Goal: Task Accomplishment & Management: Use online tool/utility

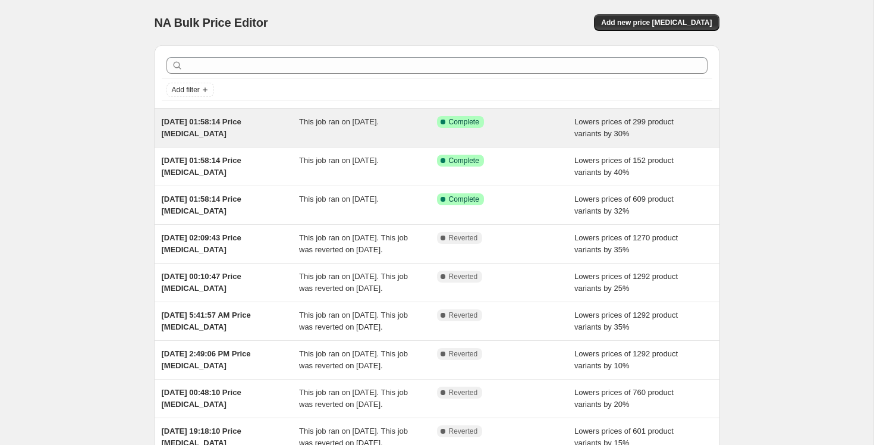
click at [357, 126] on span "This job ran on [DATE]." at bounding box center [339, 121] width 80 height 9
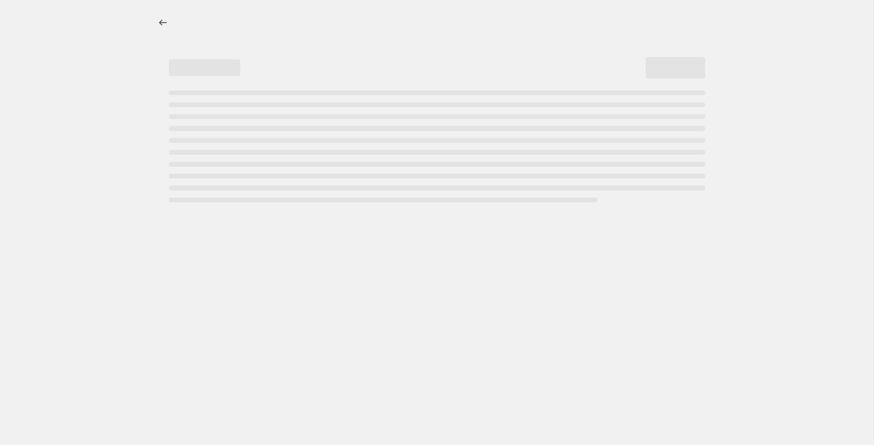
select select "percentage"
select select "collection"
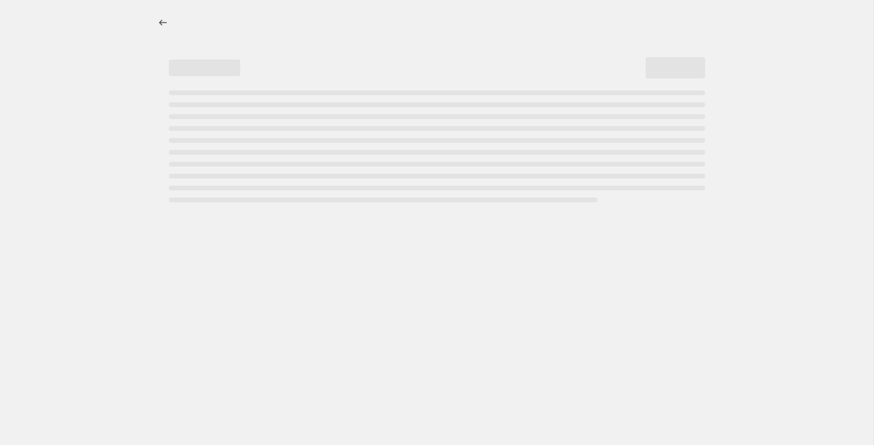
select select "collection"
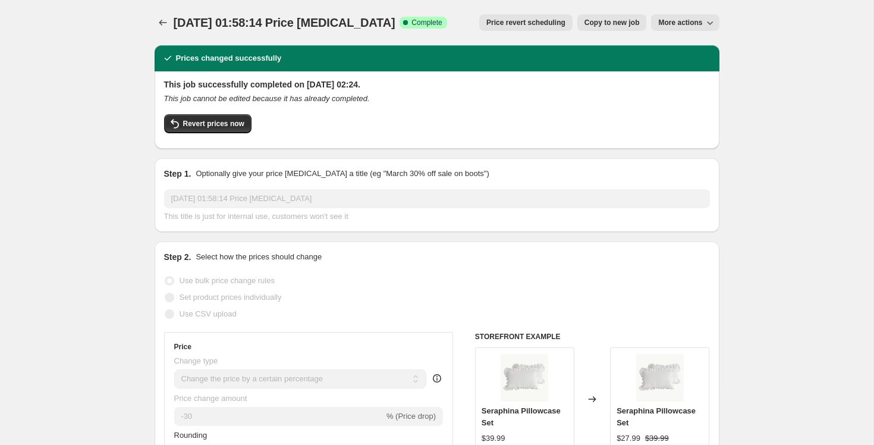
click at [216, 133] on div "Revert prices now" at bounding box center [437, 126] width 546 height 25
click at [216, 125] on span "Revert prices now" at bounding box center [213, 124] width 61 height 10
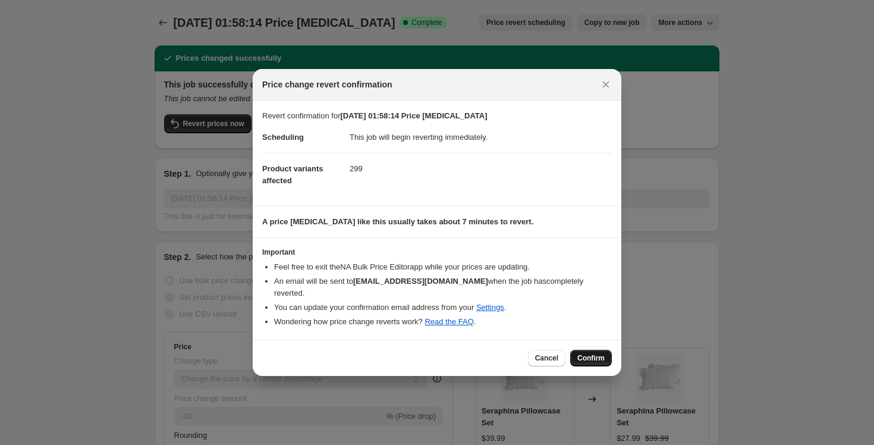
click at [598, 352] on button "Confirm" at bounding box center [591, 358] width 42 height 17
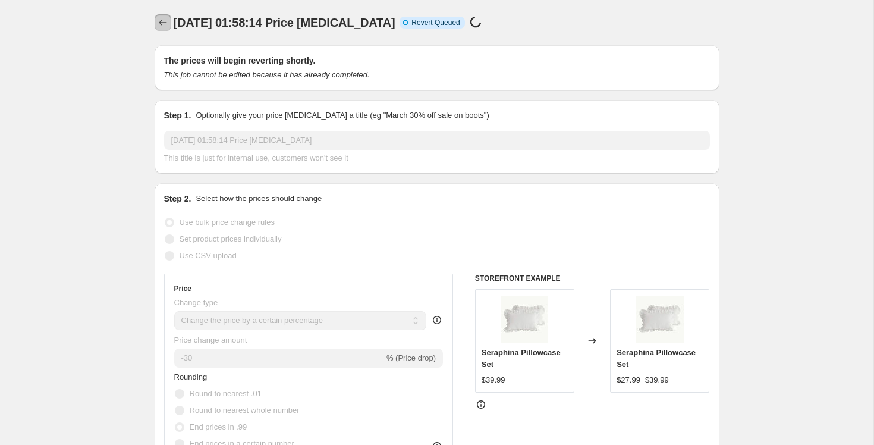
click at [157, 24] on icon "Price change jobs" at bounding box center [163, 23] width 12 height 12
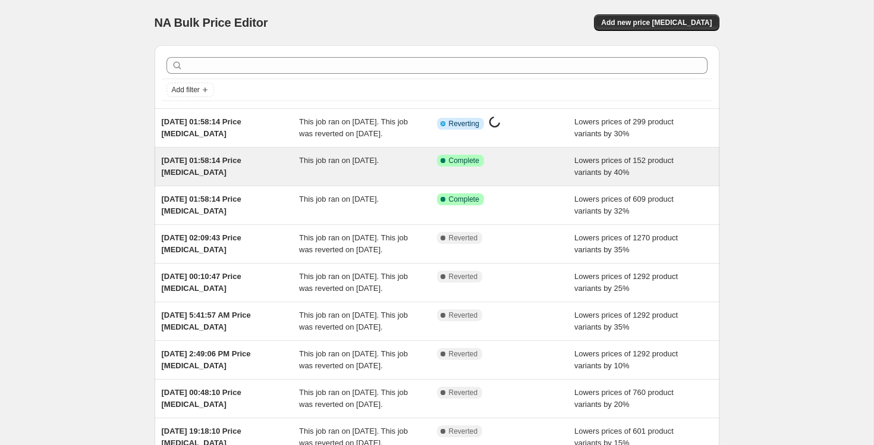
click at [318, 178] on div "This job ran on [DATE]." at bounding box center [368, 167] width 138 height 24
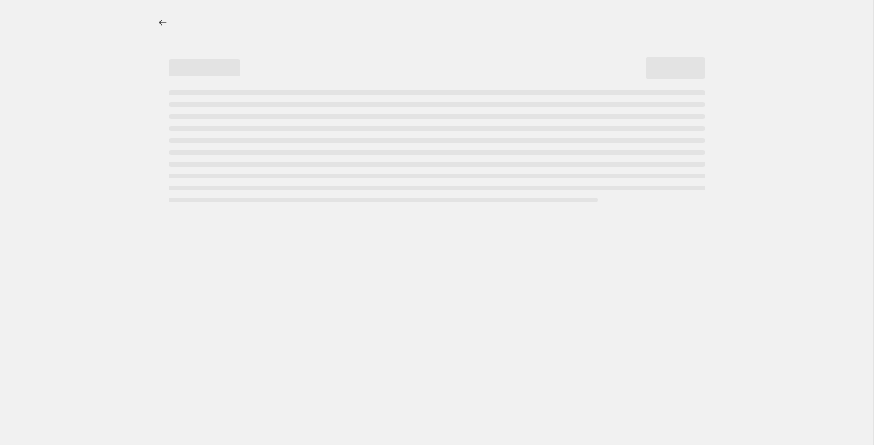
select select "percentage"
select select "collection"
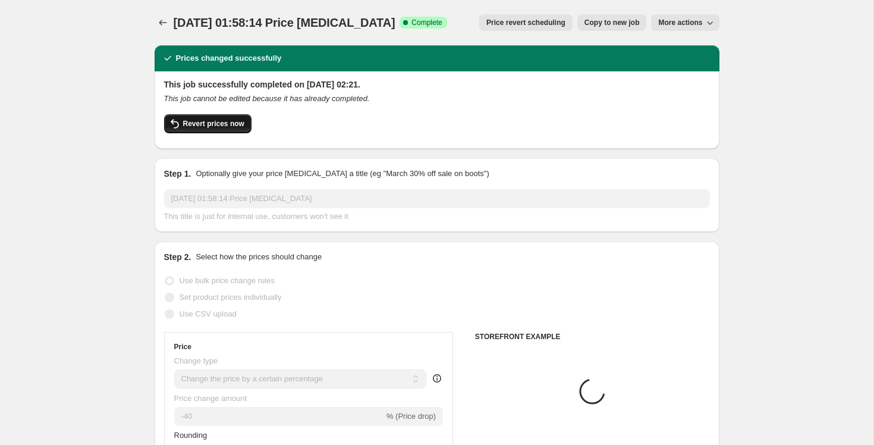
click at [209, 131] on button "Revert prices now" at bounding box center [207, 123] width 87 height 19
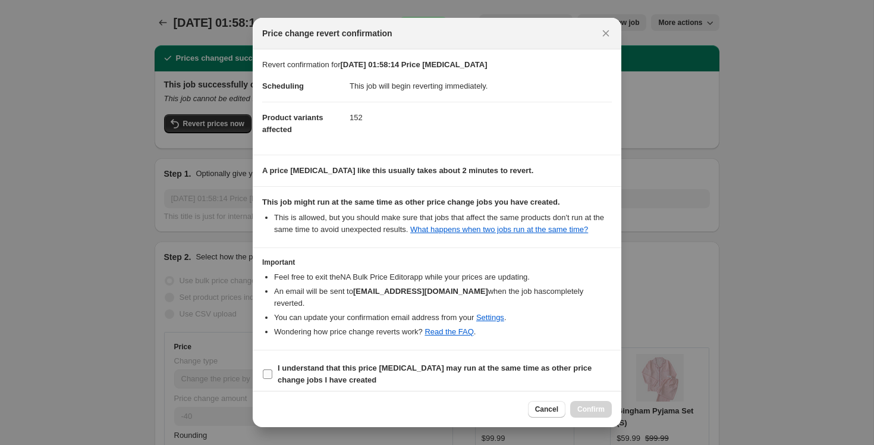
click at [339, 382] on b "I understand that this price [MEDICAL_DATA] may run at the same time as other p…" at bounding box center [435, 373] width 314 height 21
click at [272, 379] on input "I understand that this price [MEDICAL_DATA] may run at the same time as other p…" at bounding box center [268, 374] width 10 height 10
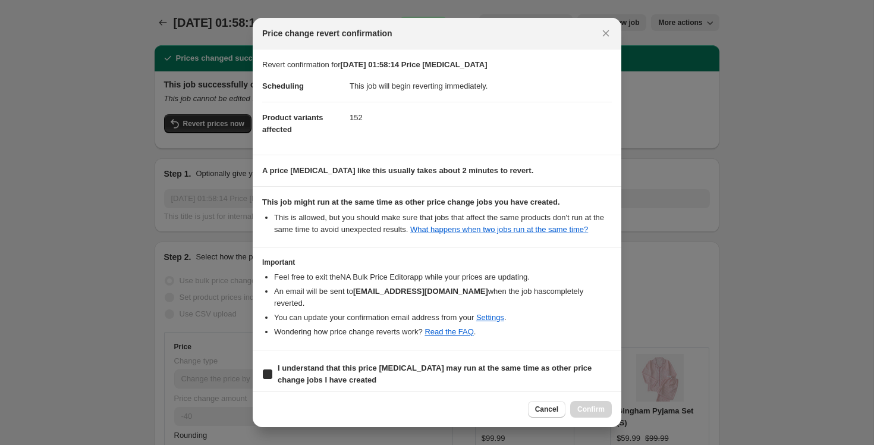
checkbox input "true"
click at [590, 412] on span "Confirm" at bounding box center [590, 409] width 27 height 10
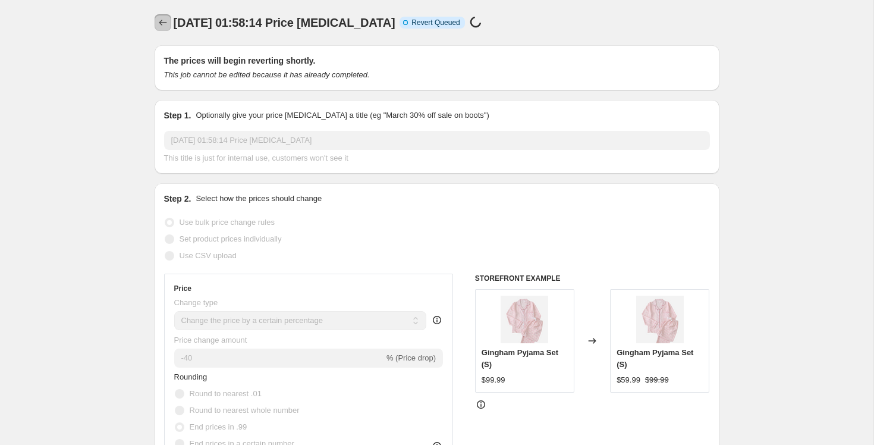
click at [164, 15] on button "Price change jobs" at bounding box center [163, 22] width 17 height 17
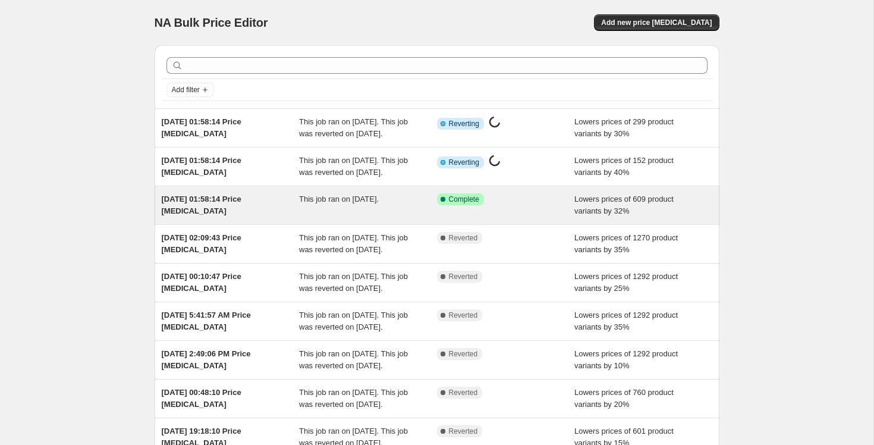
click at [251, 217] on div "[DATE] 01:58:14 Price [MEDICAL_DATA]" at bounding box center [231, 205] width 138 height 24
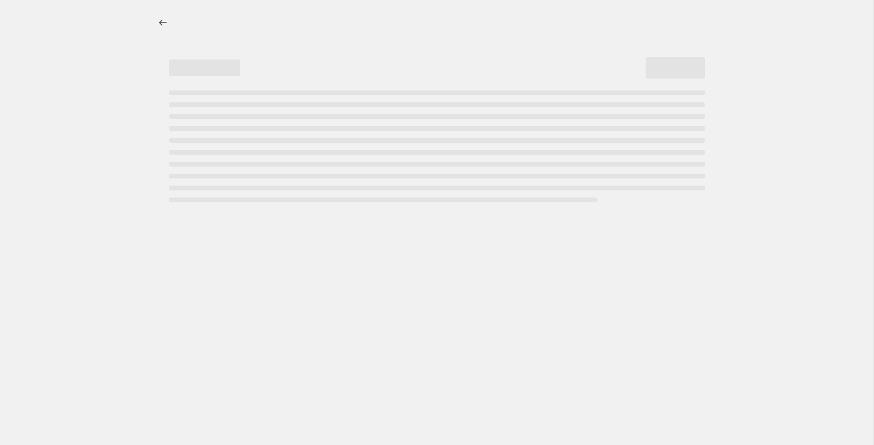
select select "percentage"
select select "collection"
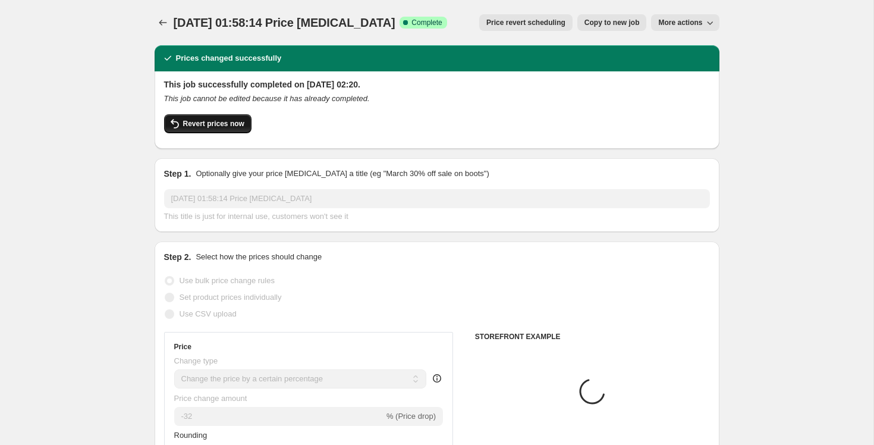
click at [192, 125] on span "Revert prices now" at bounding box center [213, 124] width 61 height 10
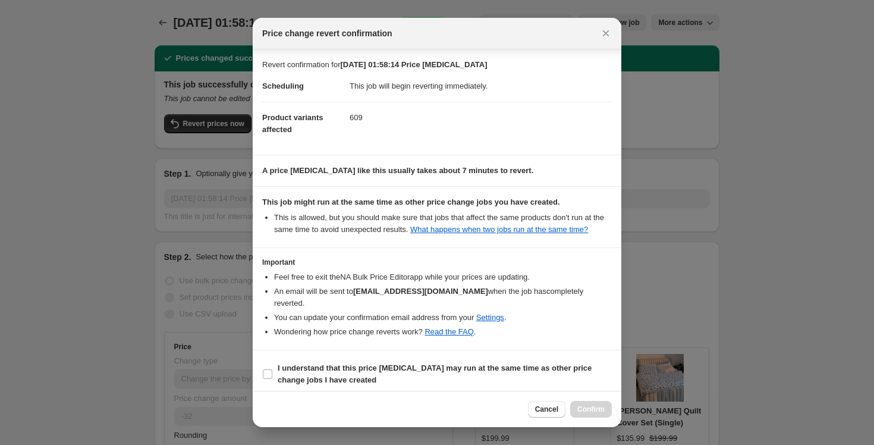
scroll to position [19, 0]
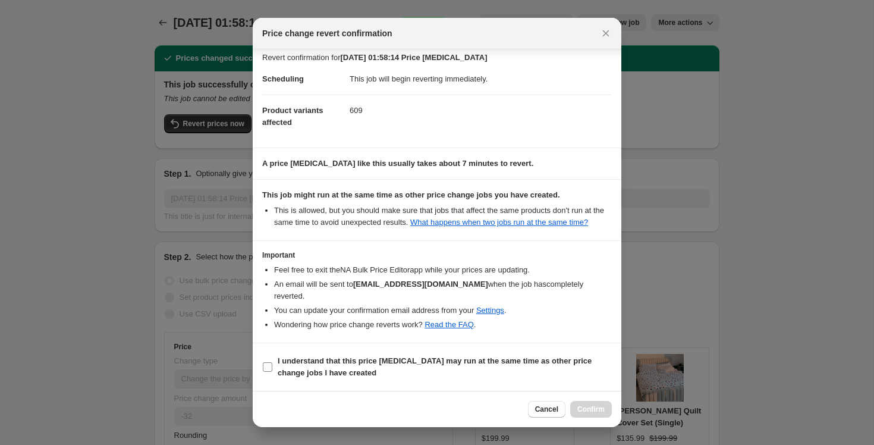
click at [313, 372] on b "I understand that this price [MEDICAL_DATA] may run at the same time as other p…" at bounding box center [435, 366] width 314 height 21
click at [272, 372] on input "I understand that this price [MEDICAL_DATA] may run at the same time as other p…" at bounding box center [268, 367] width 10 height 10
checkbox input "true"
click at [573, 408] on button "Confirm" at bounding box center [591, 409] width 42 height 17
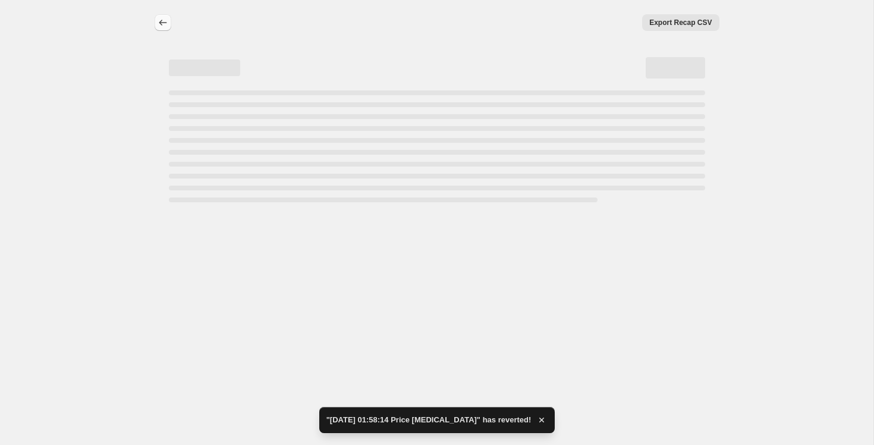
select select "percentage"
select select "collection"
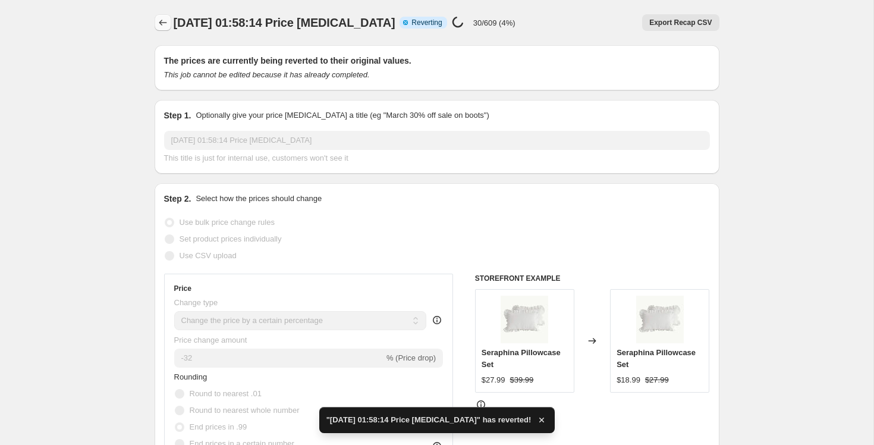
click at [159, 24] on icon "Price change jobs" at bounding box center [163, 23] width 12 height 12
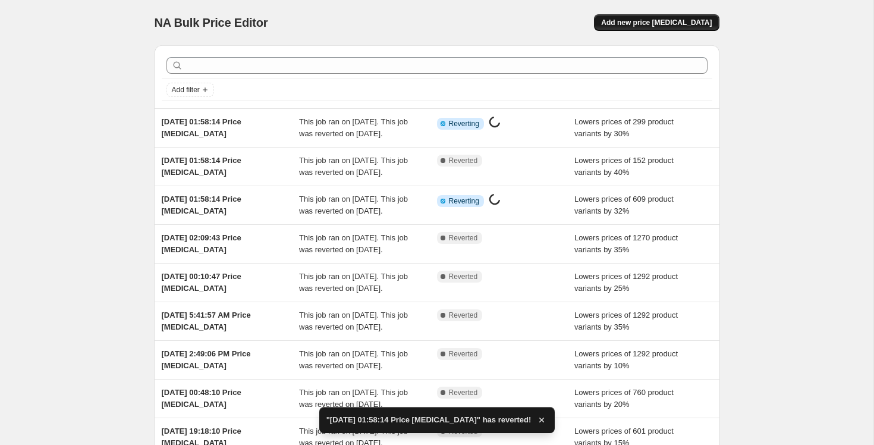
click at [662, 24] on span "Add new price [MEDICAL_DATA]" at bounding box center [656, 23] width 111 height 10
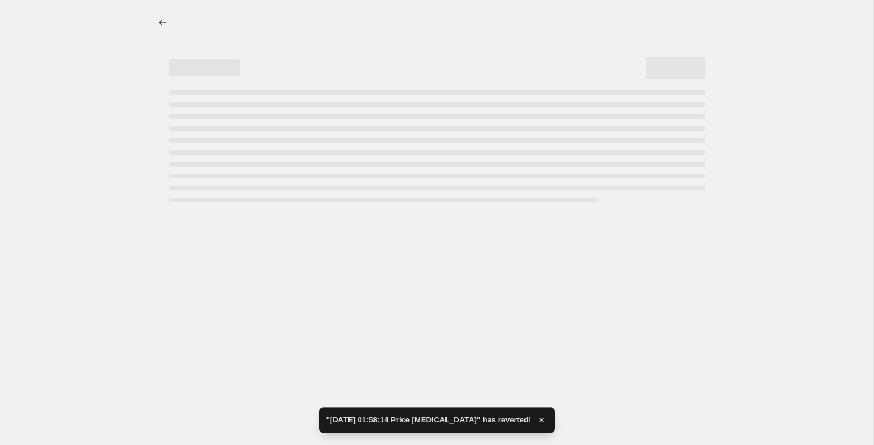
select select "percentage"
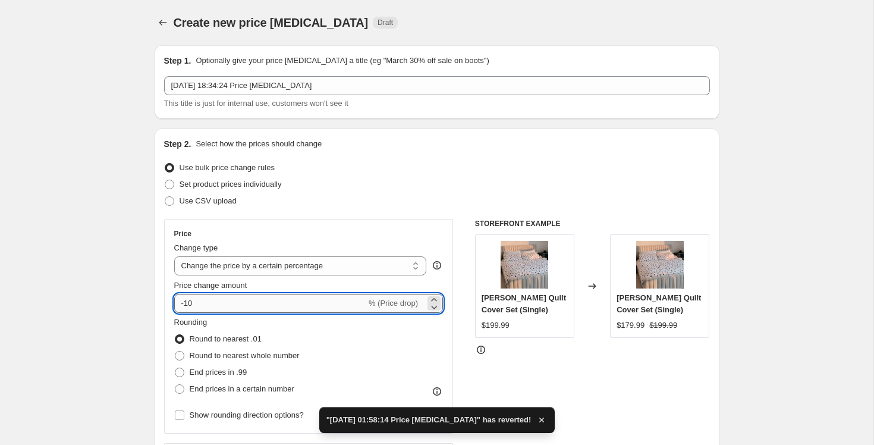
click at [224, 303] on input "-10" at bounding box center [270, 303] width 192 height 19
type input "-1"
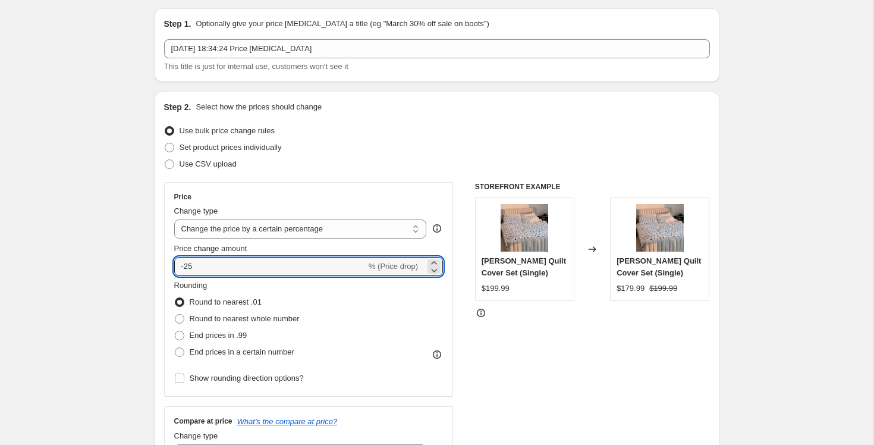
scroll to position [48, 0]
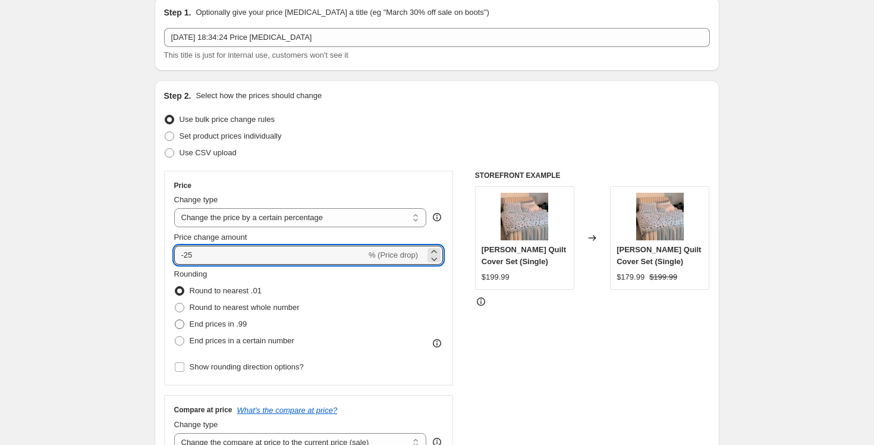
type input "-25"
click at [210, 328] on span "End prices in .99" at bounding box center [219, 323] width 58 height 9
click at [175, 320] on input "End prices in .99" at bounding box center [175, 319] width 1 height 1
radio input "true"
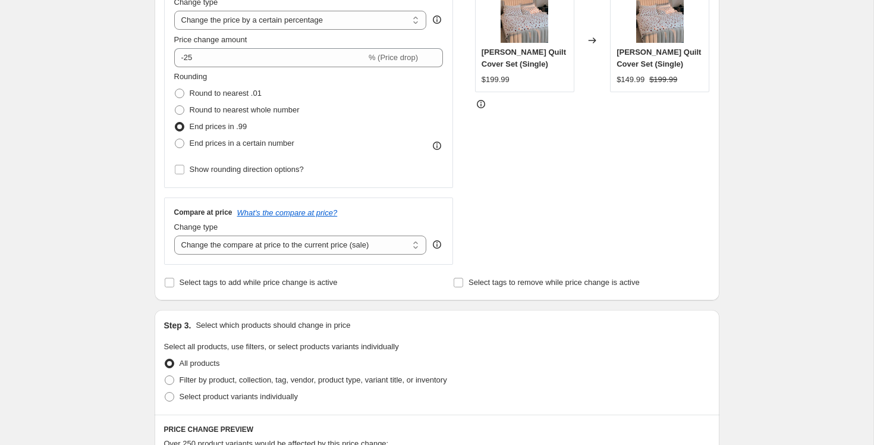
scroll to position [265, 0]
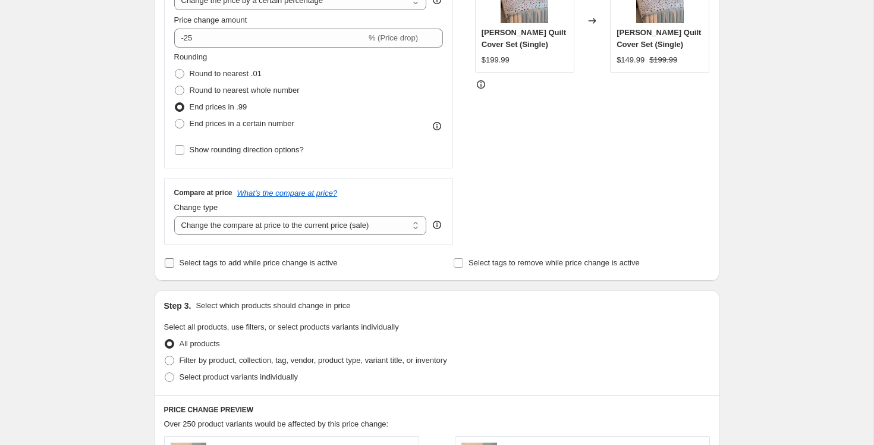
click at [232, 266] on span "Select tags to add while price change is active" at bounding box center [259, 262] width 158 height 9
click at [174, 266] on input "Select tags to add while price change is active" at bounding box center [170, 263] width 10 height 10
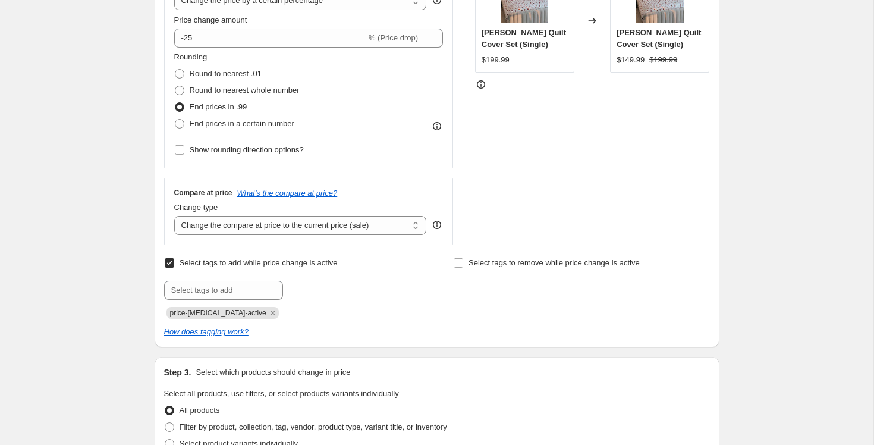
click at [232, 266] on span "Select tags to add while price change is active" at bounding box center [259, 262] width 158 height 9
click at [174, 266] on input "Select tags to add while price change is active" at bounding box center [170, 263] width 10 height 10
checkbox input "false"
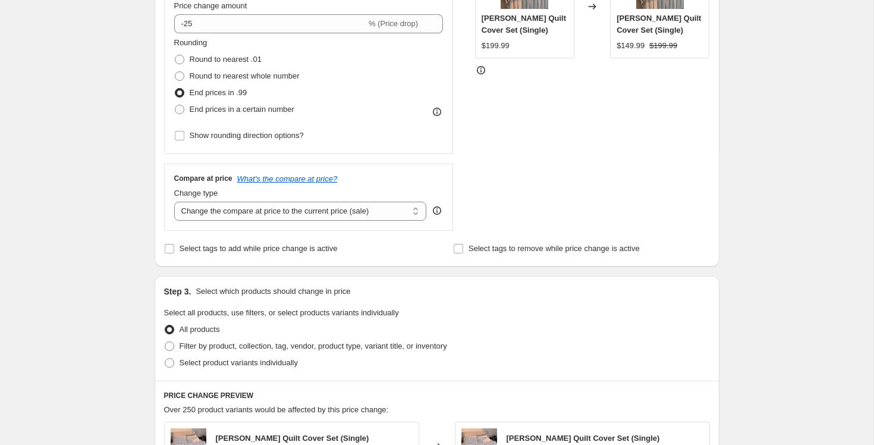
scroll to position [0, 0]
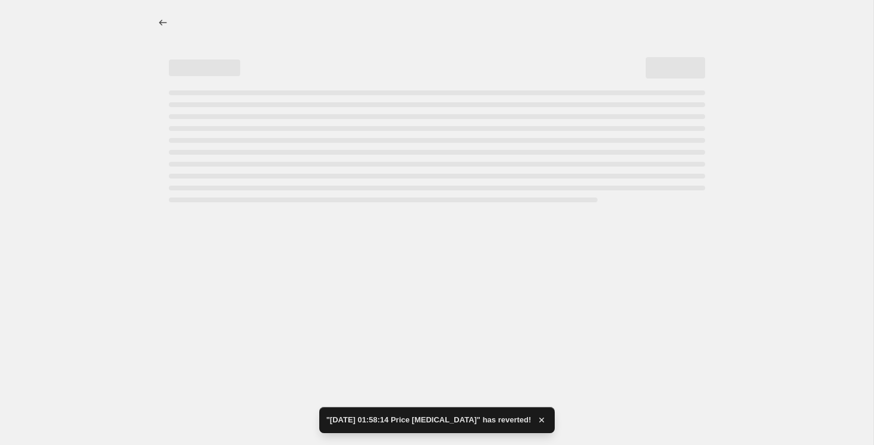
select select "percentage"
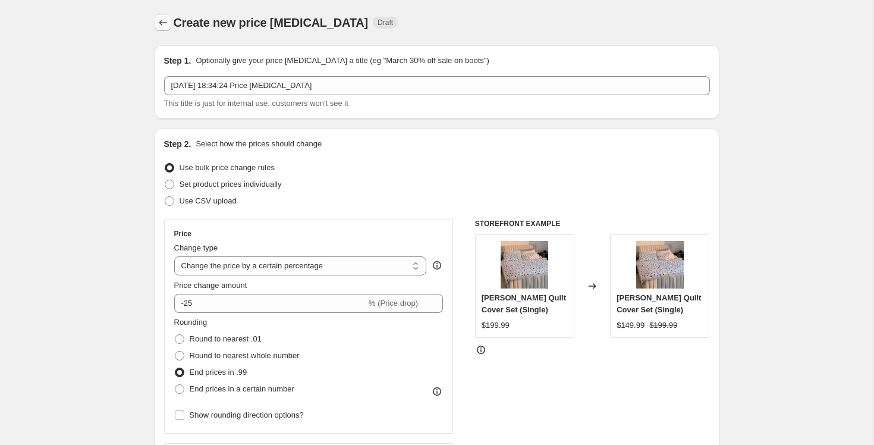
click at [163, 22] on icon "Price change jobs" at bounding box center [163, 23] width 12 height 12
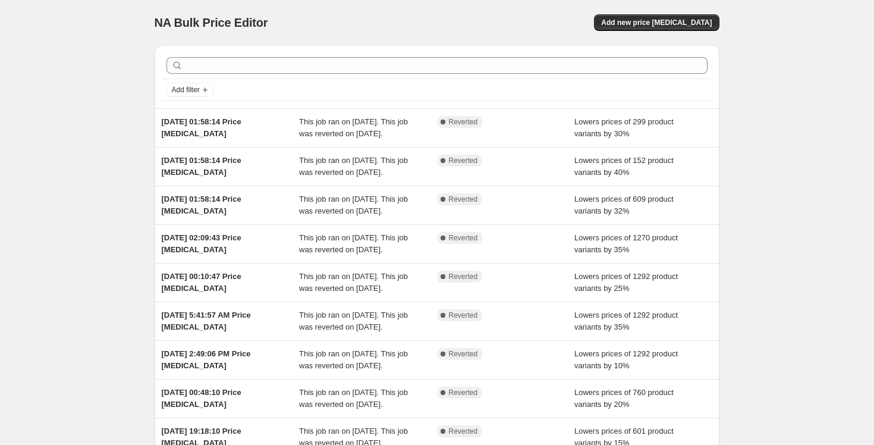
click at [649, 12] on div "NA Bulk Price Editor. This page is ready NA Bulk Price Editor Add new price [ME…" at bounding box center [437, 22] width 565 height 45
click at [655, 20] on span "Add new price [MEDICAL_DATA]" at bounding box center [656, 23] width 111 height 10
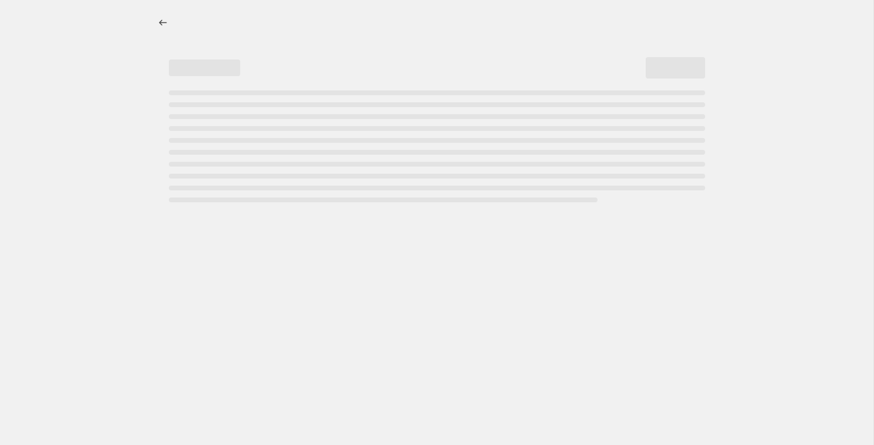
select select "percentage"
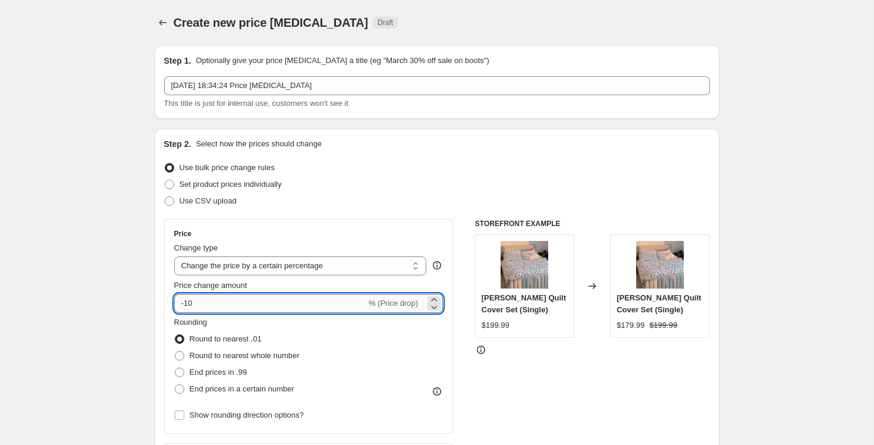
click at [202, 307] on input "-10" at bounding box center [270, 303] width 192 height 19
type input "-1"
type input "-25"
click at [219, 371] on span "End prices in .99" at bounding box center [219, 371] width 58 height 9
click at [175, 368] on input "End prices in .99" at bounding box center [175, 367] width 1 height 1
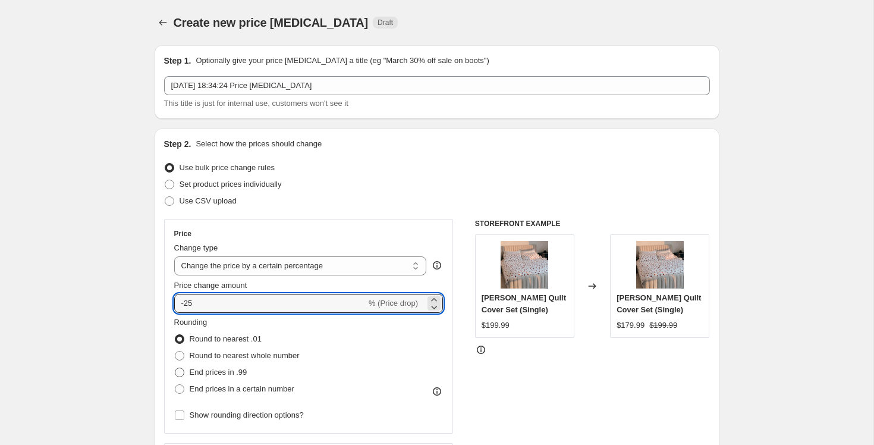
radio input "true"
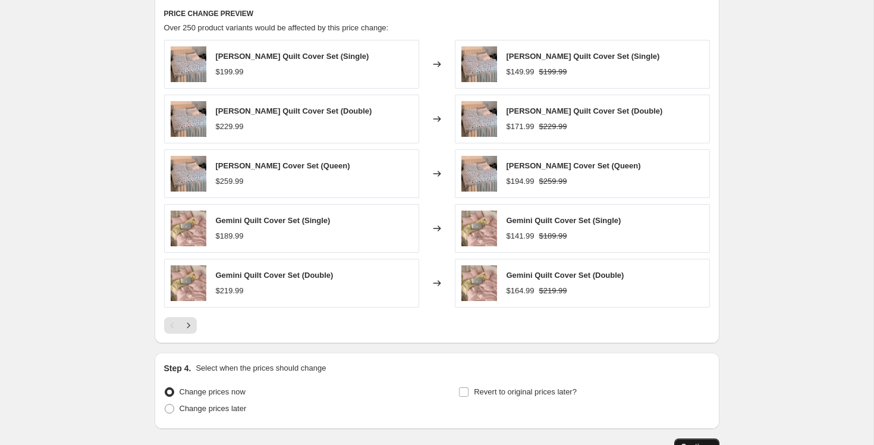
scroll to position [744, 0]
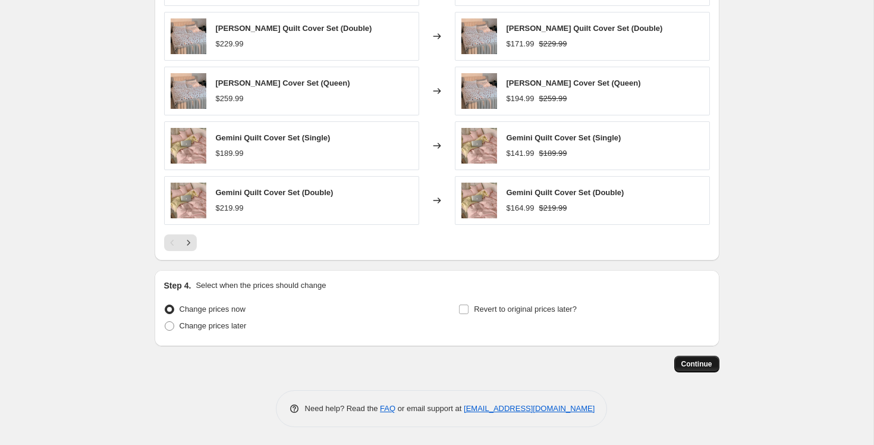
click at [700, 357] on button "Continue" at bounding box center [696, 364] width 45 height 17
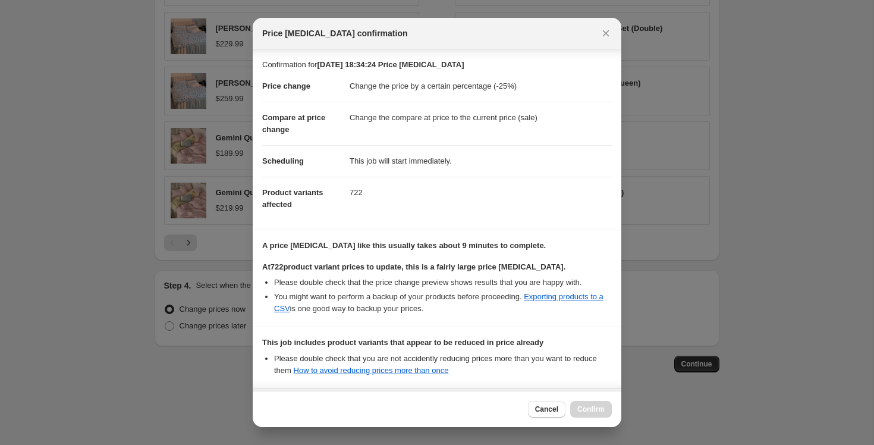
scroll to position [121, 0]
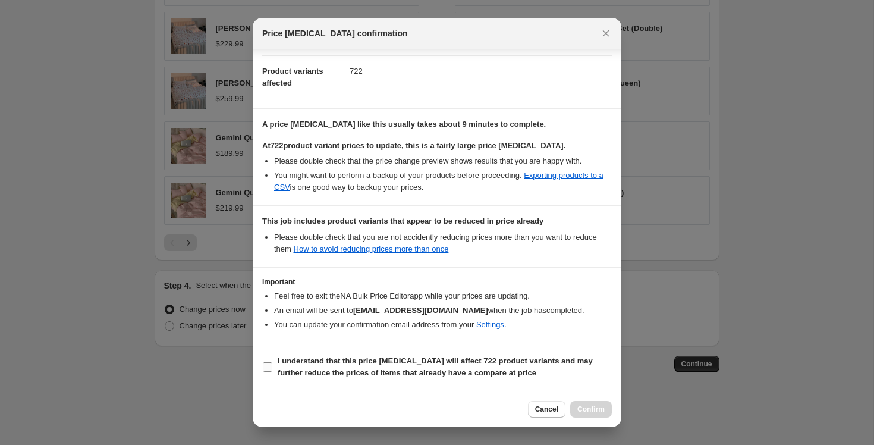
click at [308, 363] on b "I understand that this price [MEDICAL_DATA] will affect 722 product variants an…" at bounding box center [435, 366] width 315 height 21
click at [272, 363] on input "I understand that this price [MEDICAL_DATA] will affect 722 product variants an…" at bounding box center [268, 367] width 10 height 10
checkbox input "true"
click at [597, 406] on span "Confirm" at bounding box center [590, 409] width 27 height 10
